Goal: Navigation & Orientation: Go to known website

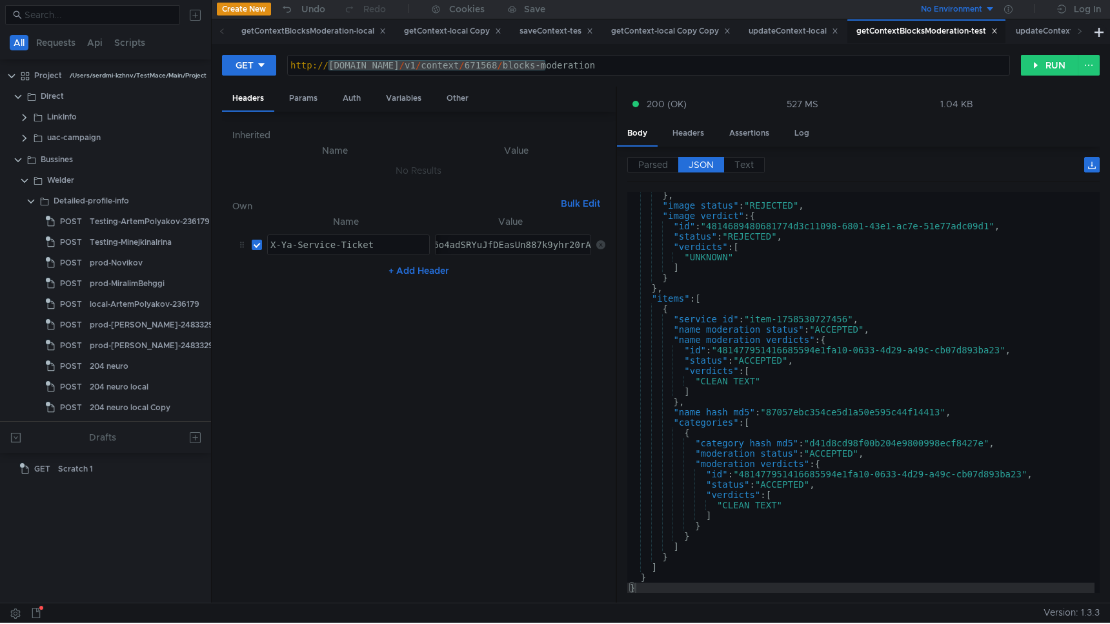
scroll to position [219, 0]
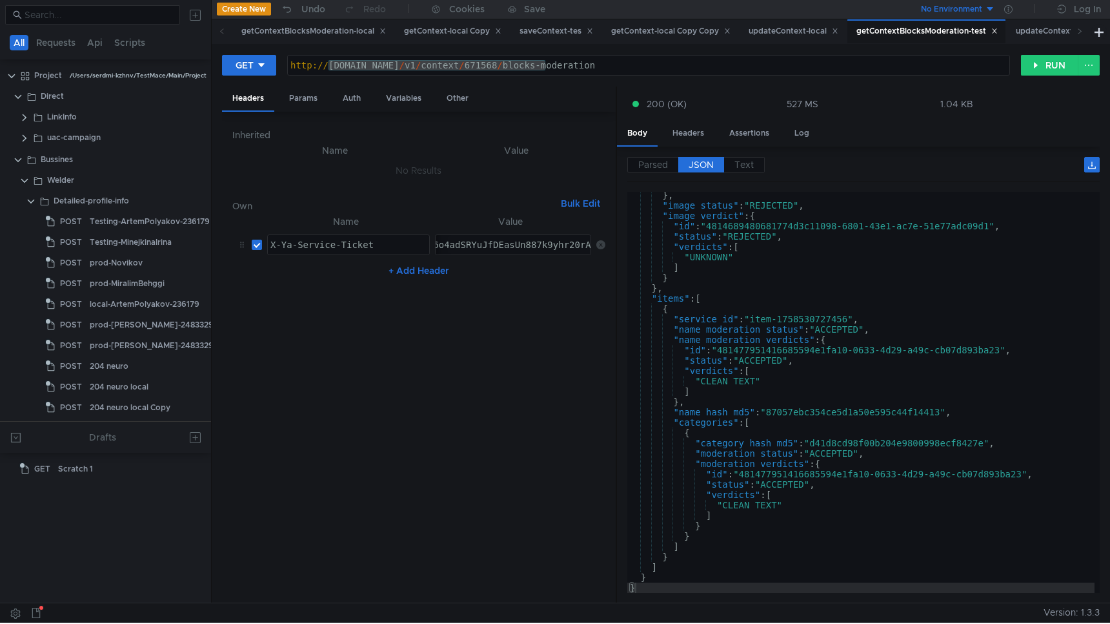
scroll to position [219, 0]
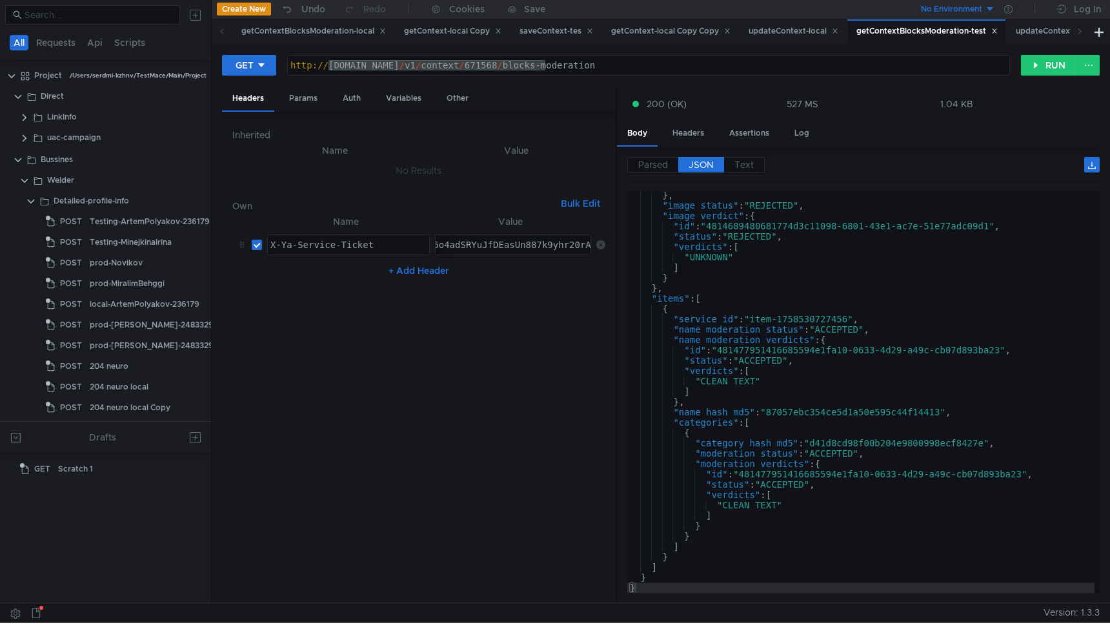
scroll to position [219, 0]
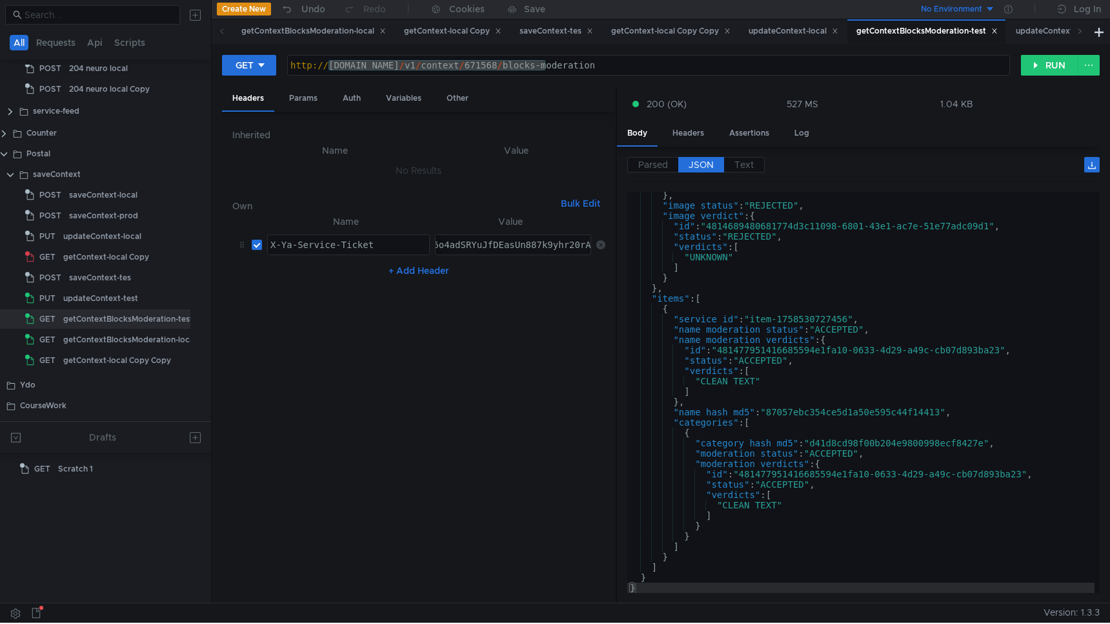
scroll to position [219, 0]
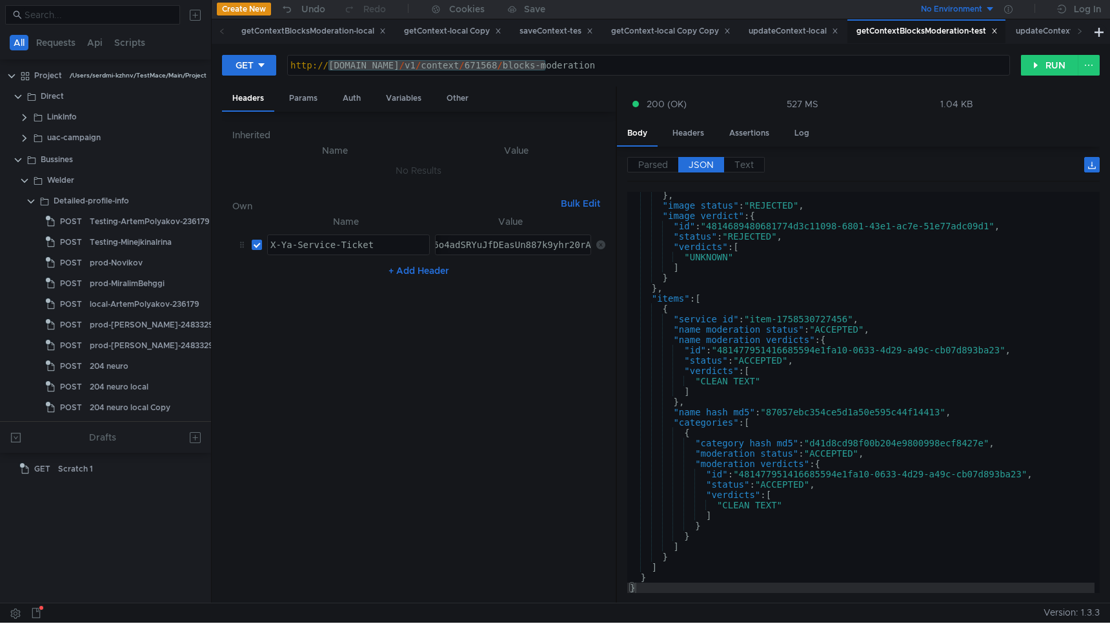
scroll to position [219, 0]
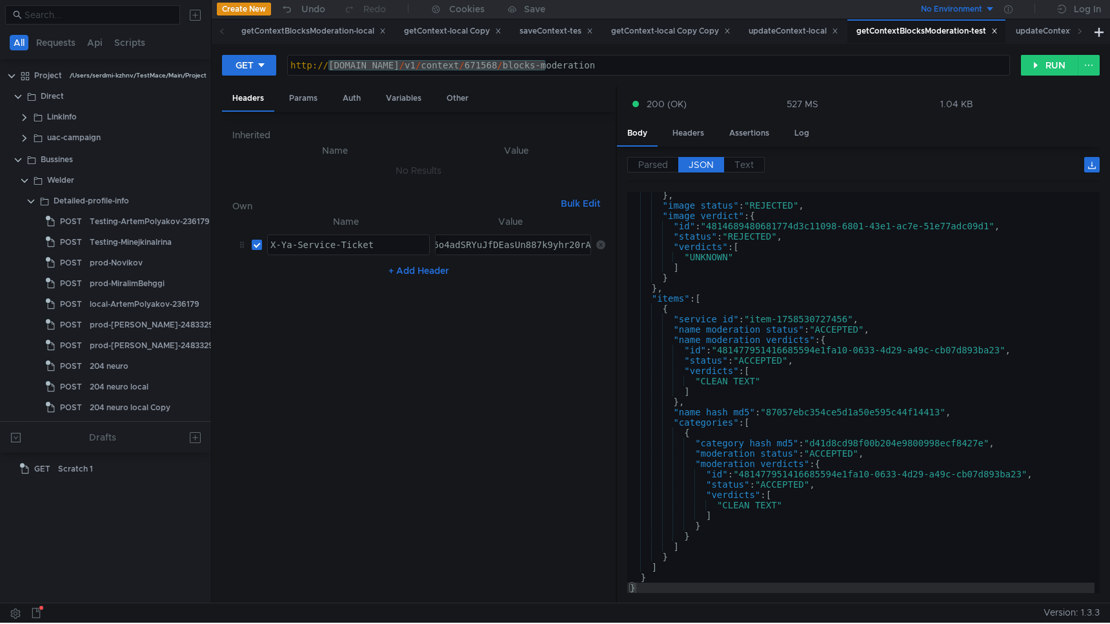
scroll to position [219, 0]
